Goal: Task Accomplishment & Management: Use online tool/utility

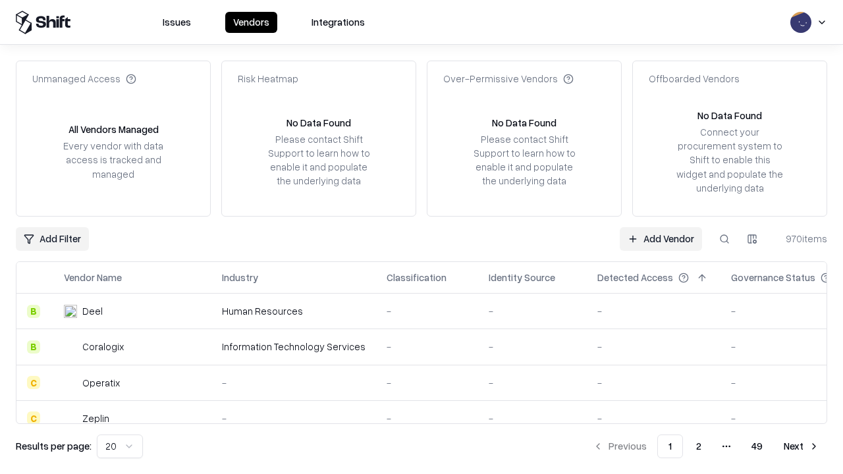
click at [661, 239] on link "Add Vendor" at bounding box center [661, 239] width 82 height 24
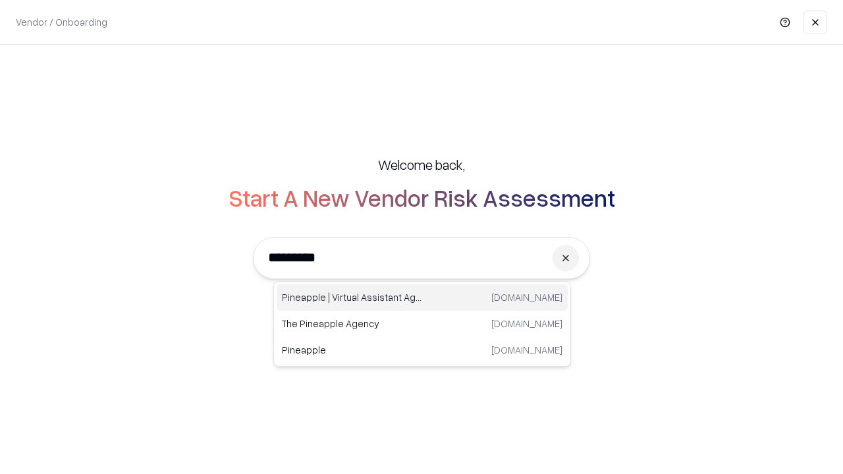
click at [422, 298] on div "Pineapple | Virtual Assistant Agency [DOMAIN_NAME]" at bounding box center [422, 298] width 291 height 26
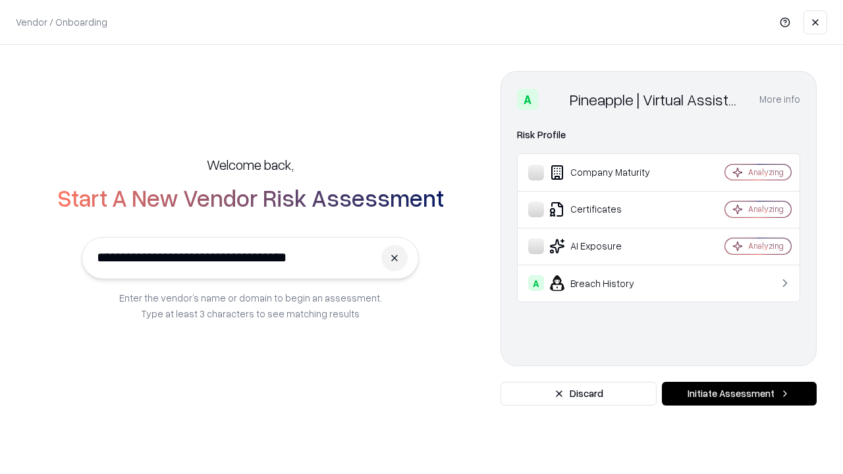
type input "**********"
click at [739, 394] on button "Initiate Assessment" at bounding box center [739, 394] width 155 height 24
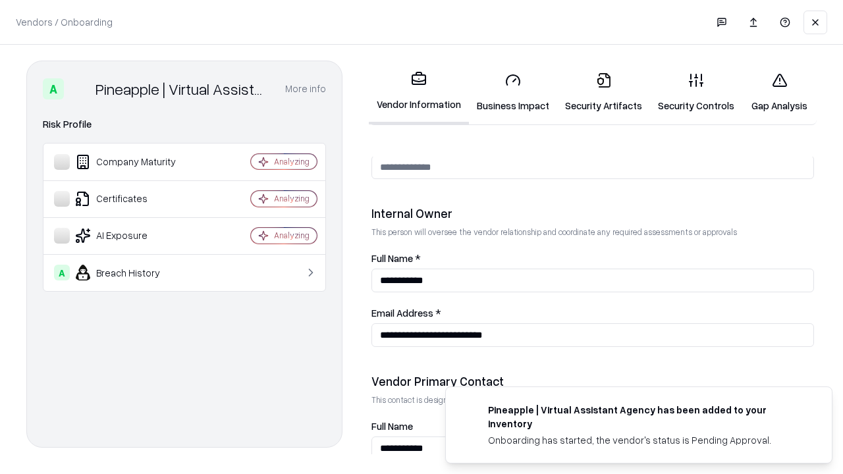
scroll to position [683, 0]
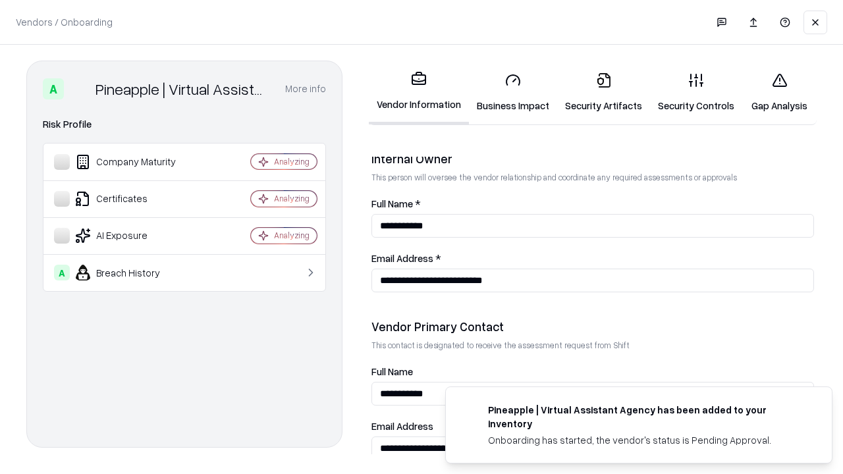
click at [513, 92] on link "Business Impact" at bounding box center [513, 92] width 88 height 61
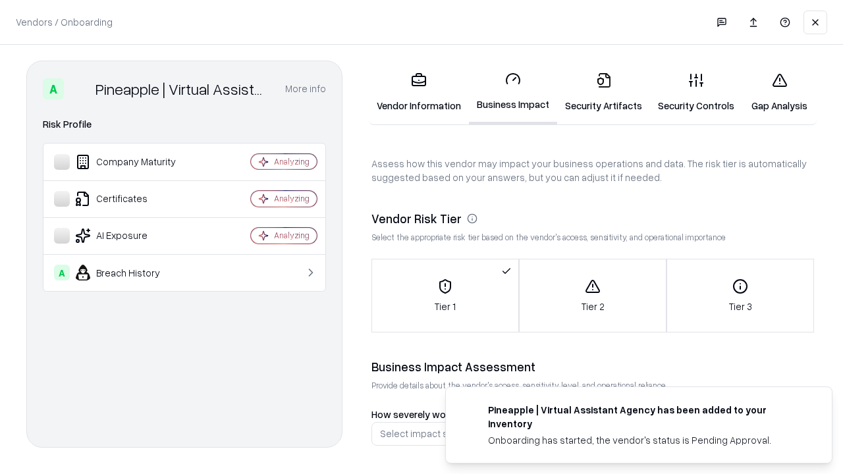
click at [604, 92] on link "Security Artifacts" at bounding box center [603, 92] width 93 height 61
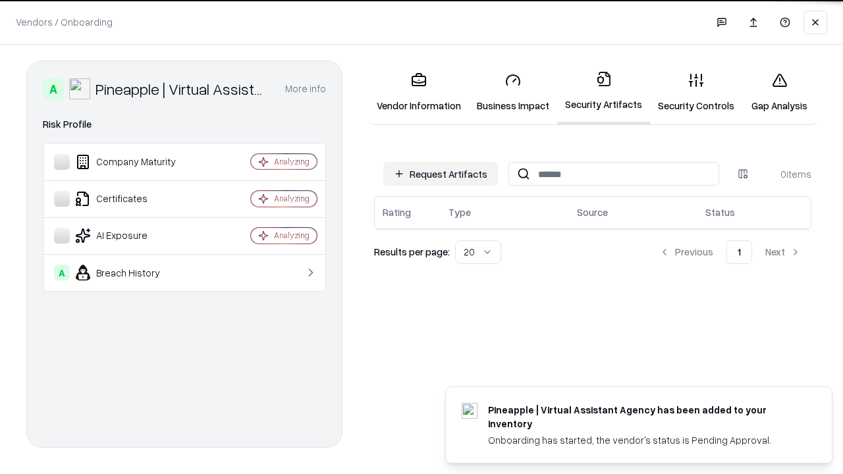
click at [441, 174] on button "Request Artifacts" at bounding box center [440, 174] width 115 height 24
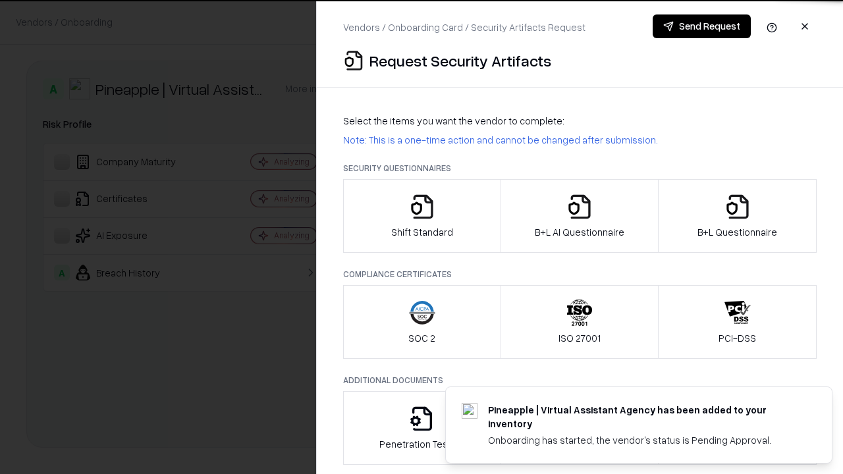
click at [422, 216] on icon "button" at bounding box center [422, 207] width 26 height 26
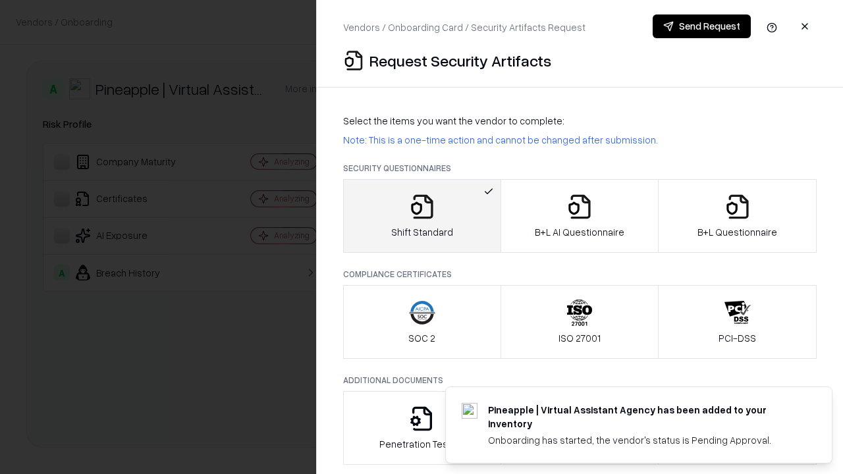
click at [702, 26] on button "Send Request" at bounding box center [702, 26] width 98 height 24
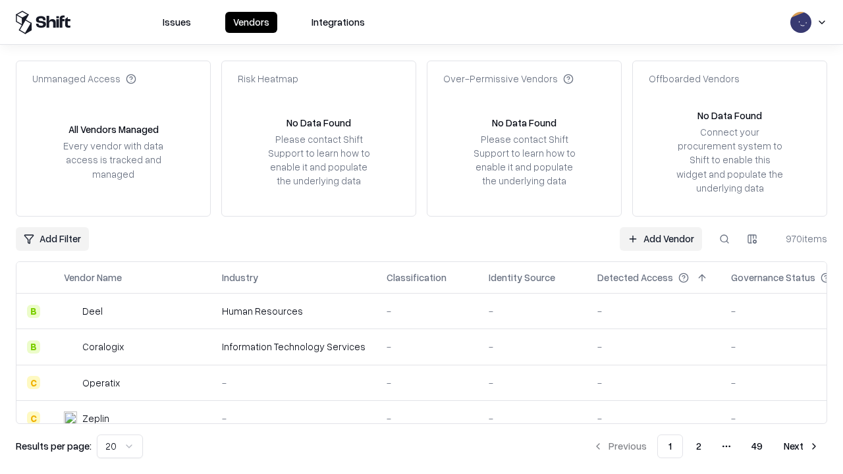
click at [725, 239] on button at bounding box center [725, 239] width 24 height 24
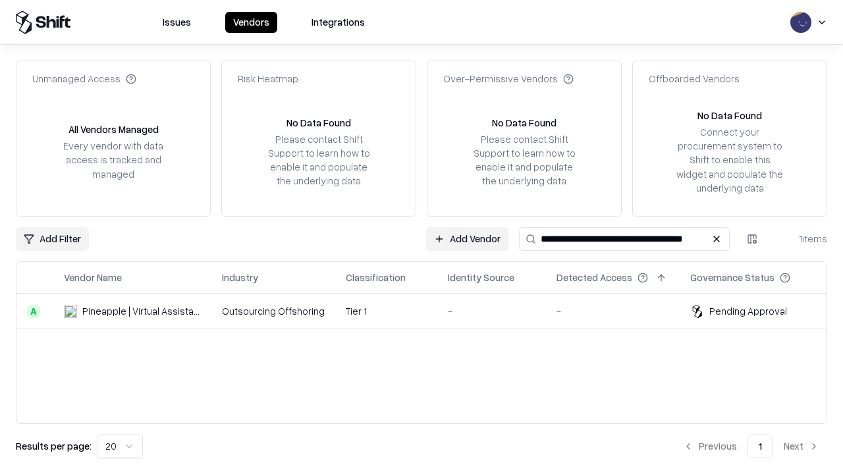
type input "**********"
click at [430, 311] on td "Tier 1" at bounding box center [386, 312] width 102 height 36
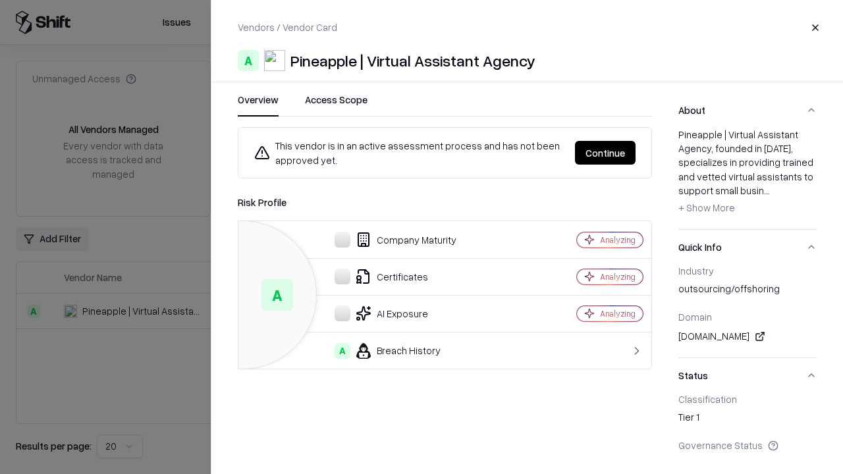
click at [606, 153] on button "Continue" at bounding box center [605, 153] width 61 height 24
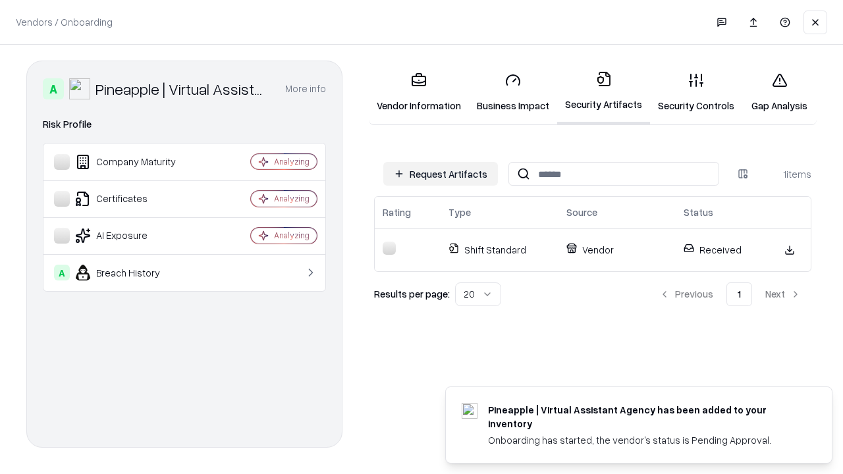
click at [779, 92] on link "Gap Analysis" at bounding box center [780, 92] width 74 height 61
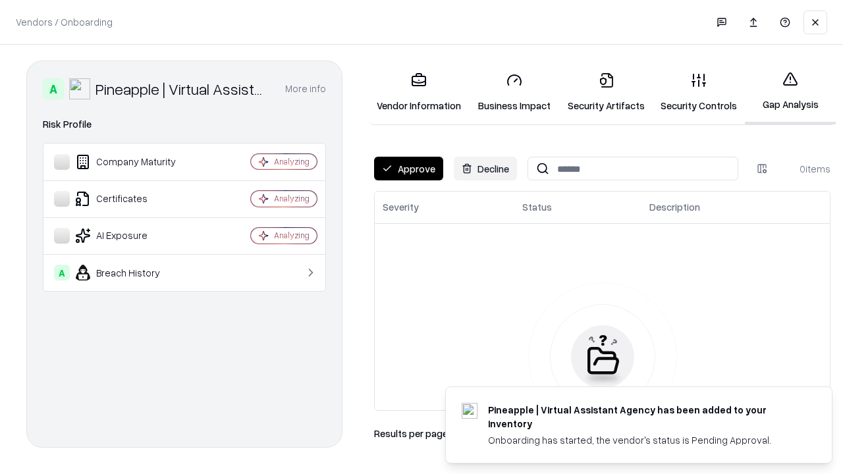
click at [409, 169] on button "Approve" at bounding box center [408, 169] width 69 height 24
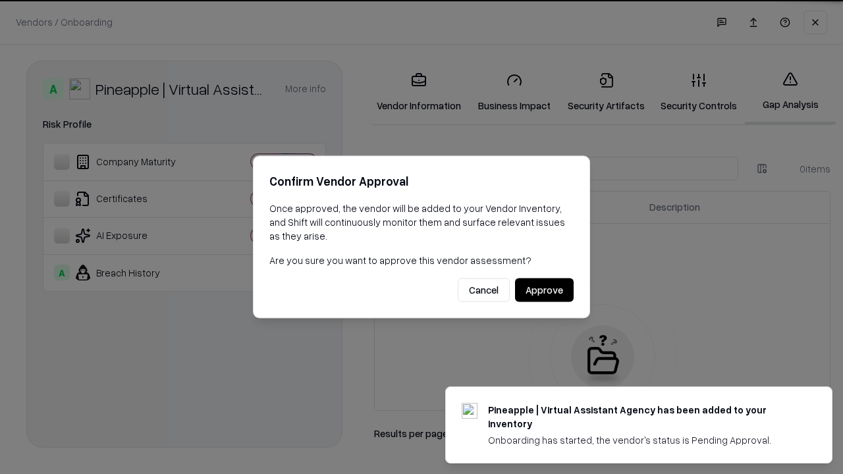
click at [544, 290] on button "Approve" at bounding box center [544, 291] width 59 height 24
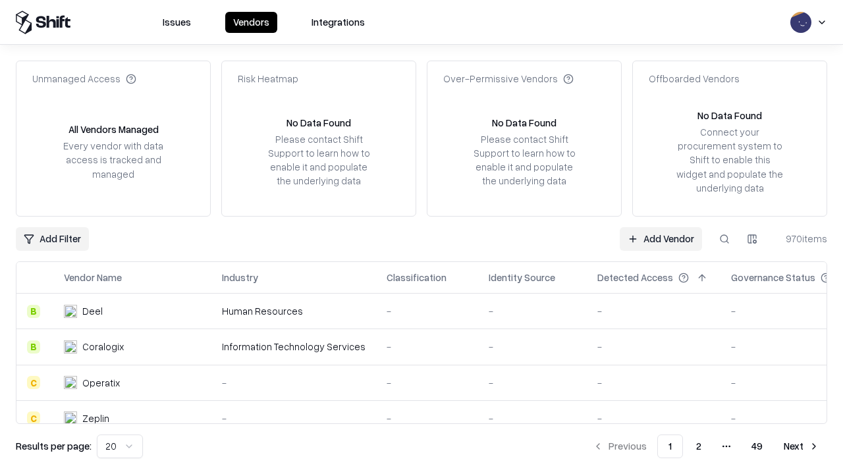
type input "**********"
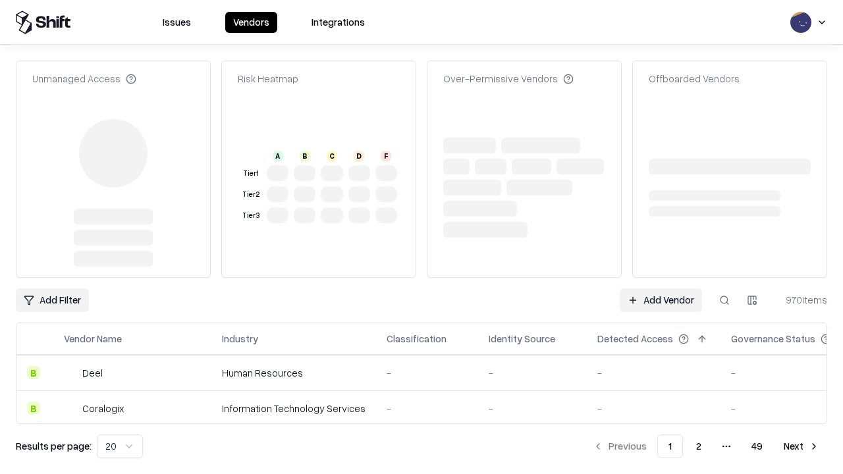
click at [661, 300] on link "Add Vendor" at bounding box center [661, 301] width 82 height 24
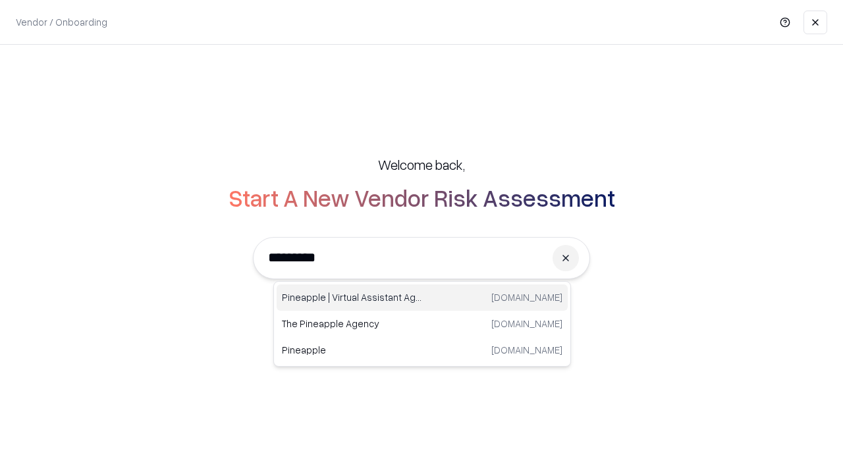
click at [422, 298] on div "Pineapple | Virtual Assistant Agency [DOMAIN_NAME]" at bounding box center [422, 298] width 291 height 26
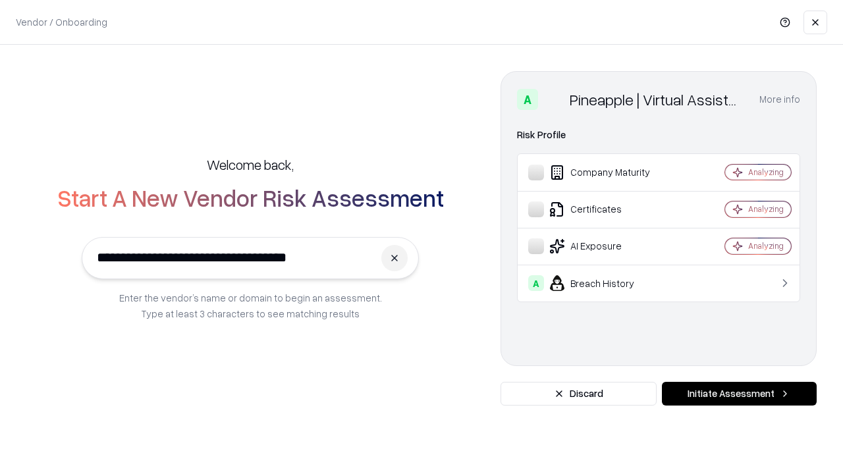
type input "**********"
click at [739, 394] on button "Initiate Assessment" at bounding box center [739, 394] width 155 height 24
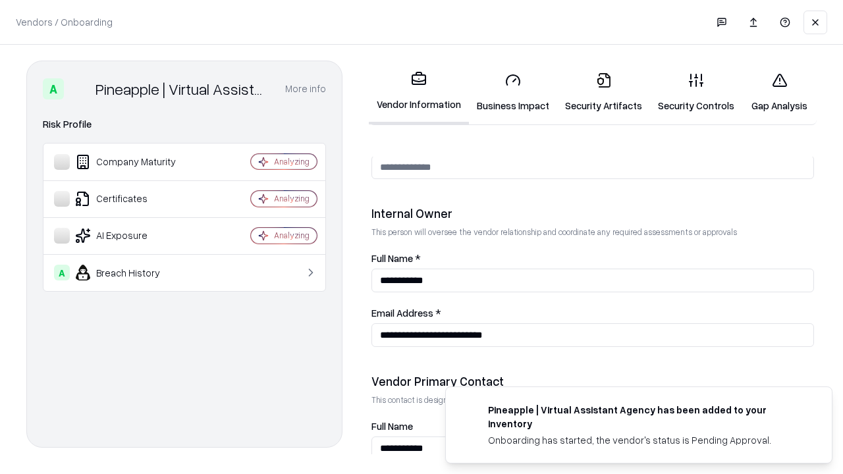
scroll to position [683, 0]
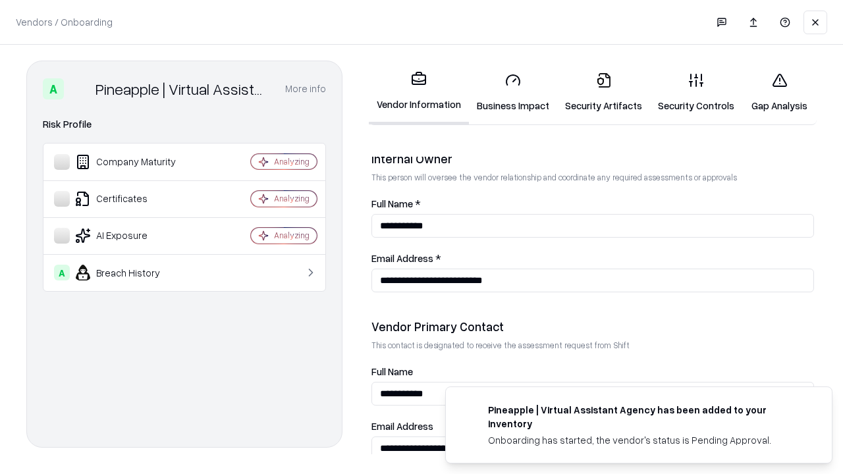
click at [779, 92] on link "Gap Analysis" at bounding box center [780, 92] width 74 height 61
